Goal: Task Accomplishment & Management: Manage account settings

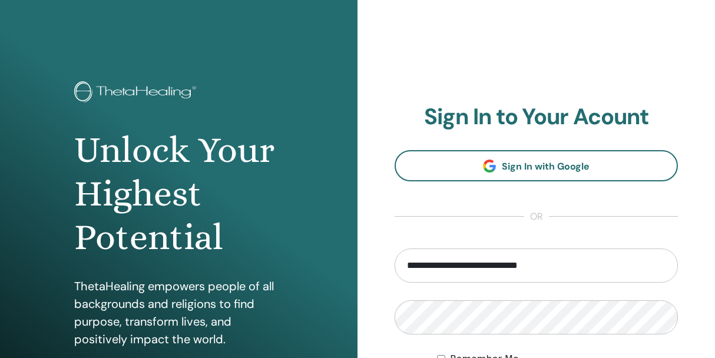
type input "**********"
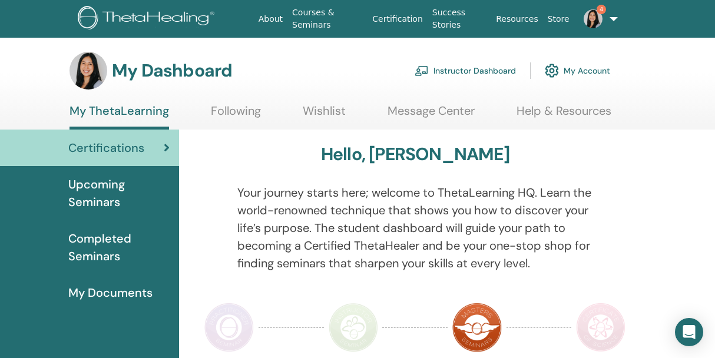
click at [444, 74] on link "Instructor Dashboard" at bounding box center [464, 71] width 101 height 26
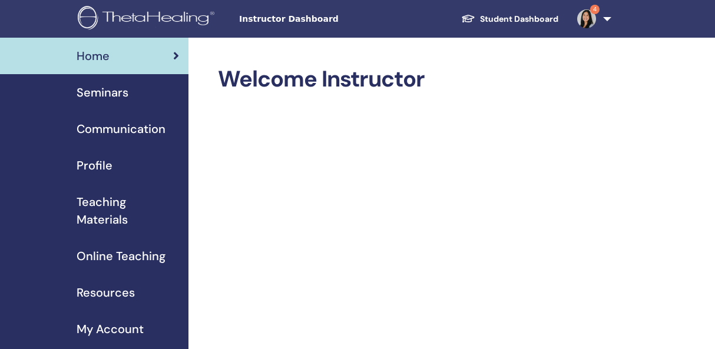
click at [105, 94] on span "Seminars" at bounding box center [103, 93] width 52 height 18
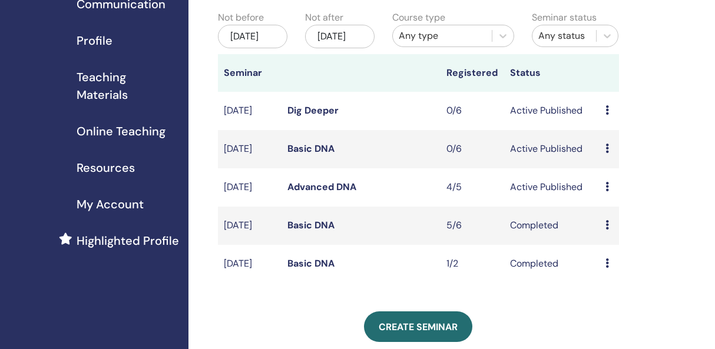
scroll to position [125, 1]
click at [301, 193] on link "Advanced DNA" at bounding box center [321, 187] width 69 height 12
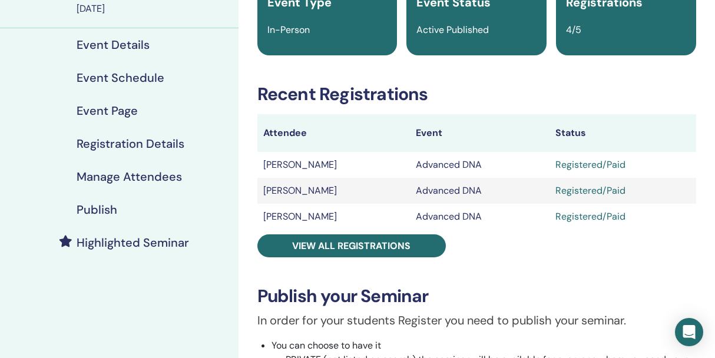
scroll to position [125, 0]
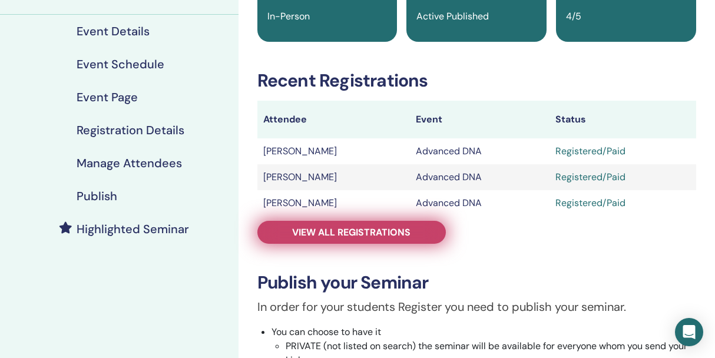
click at [306, 234] on span "View all registrations" at bounding box center [351, 232] width 118 height 12
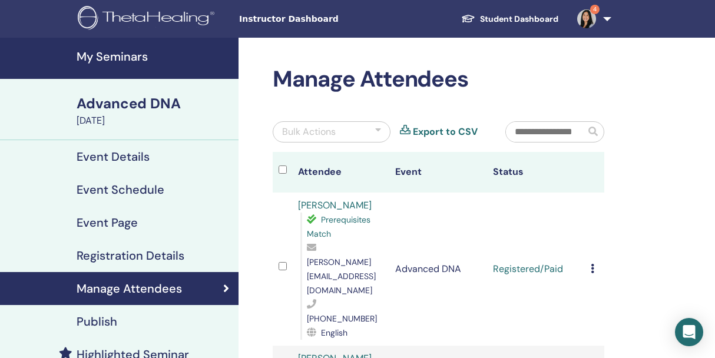
click at [594, 264] on icon at bounding box center [592, 268] width 4 height 9
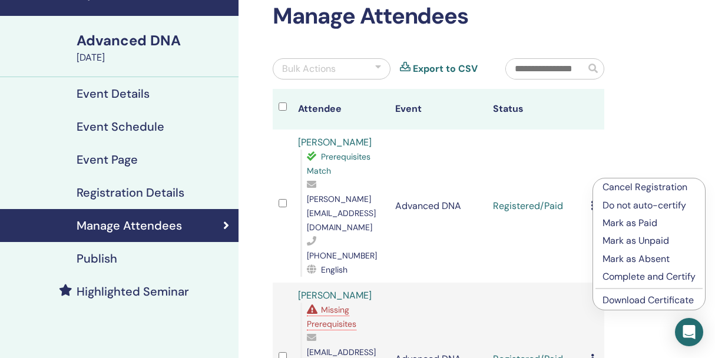
scroll to position [66, 0]
